Goal: Navigation & Orientation: Find specific page/section

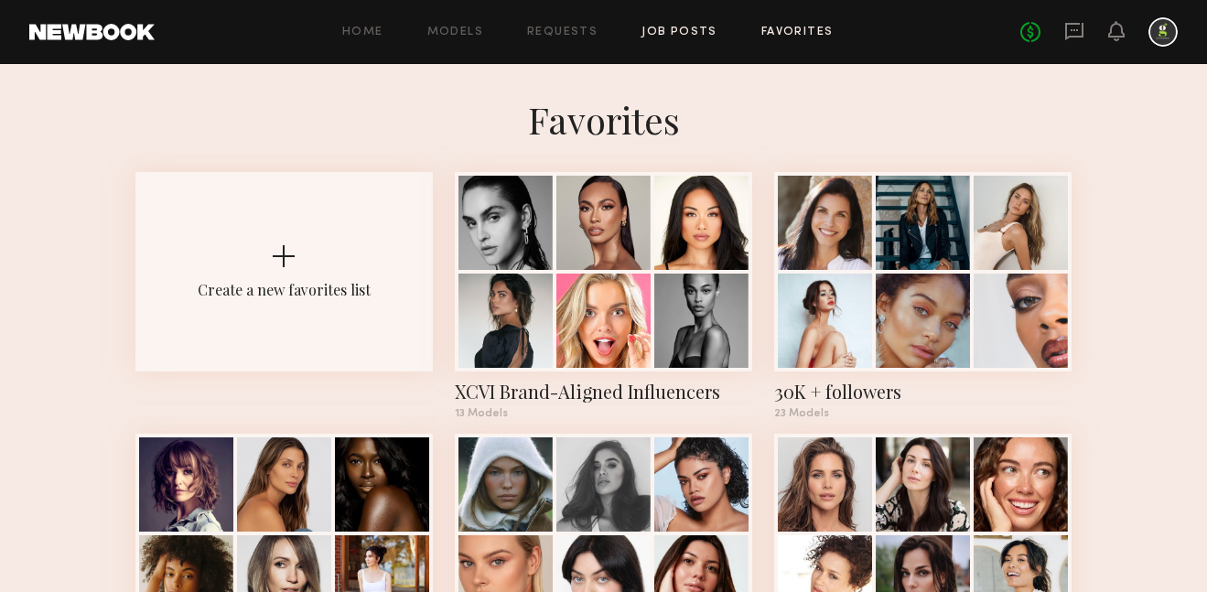
click at [693, 28] on link "Job Posts" at bounding box center [680, 33] width 76 height 12
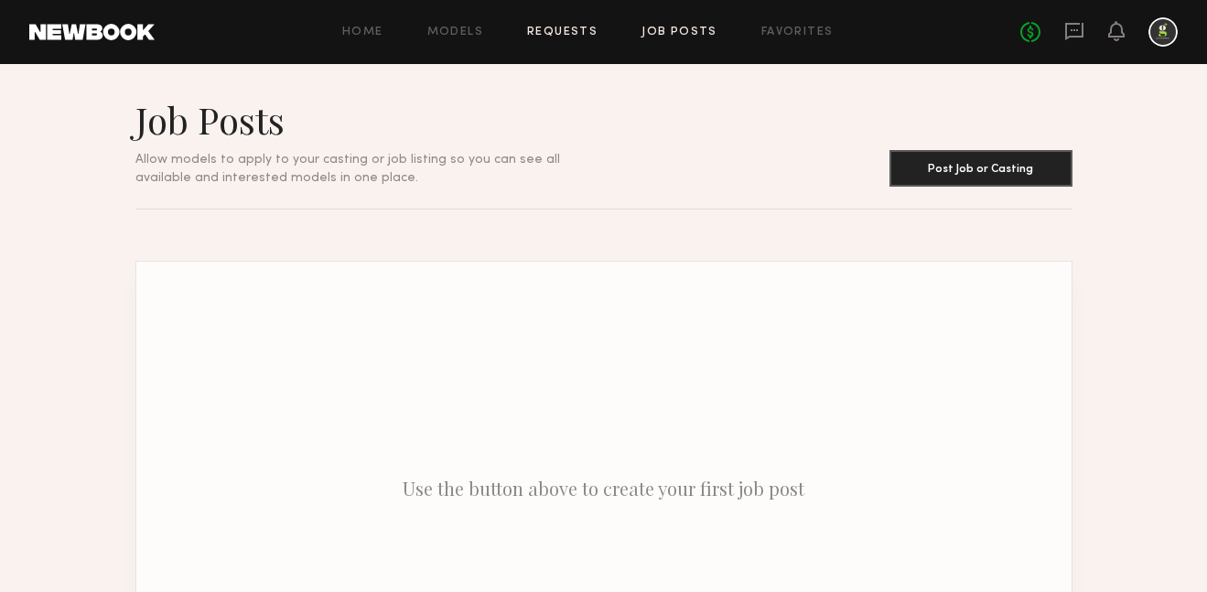
click at [556, 32] on link "Requests" at bounding box center [562, 33] width 70 height 12
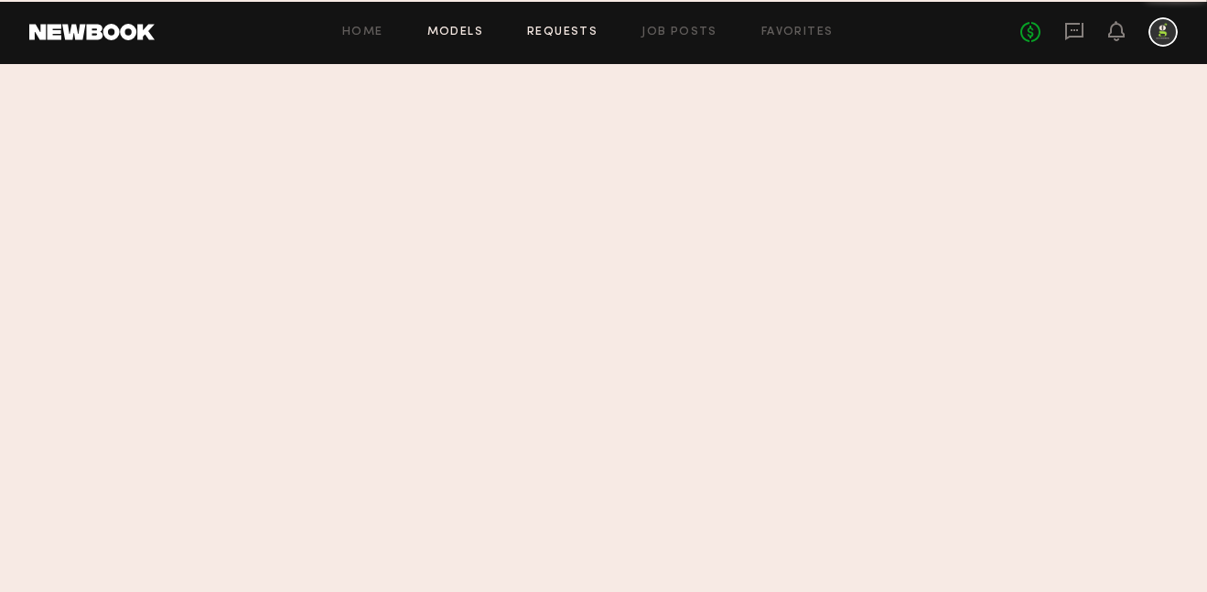
click at [480, 35] on link "Models" at bounding box center [455, 33] width 56 height 12
